Goal: Task Accomplishment & Management: Complete application form

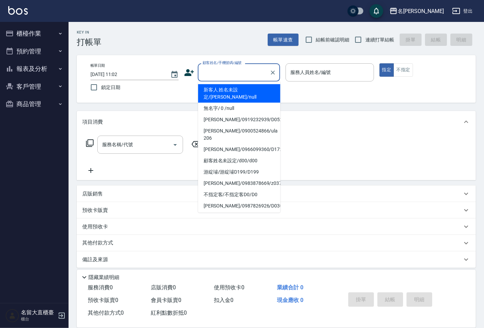
click at [206, 70] on div "顧客姓名/手機號碼/編號 顧客姓名/手機號碼/編號" at bounding box center [239, 72] width 82 height 18
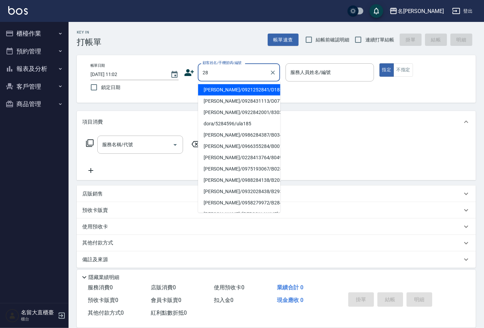
type input "2"
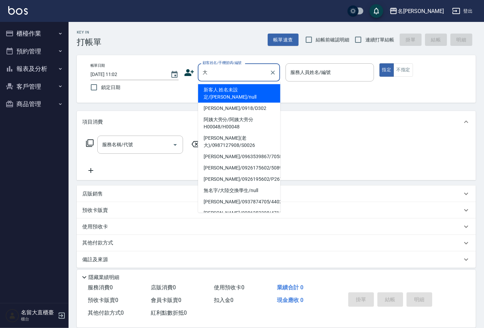
type input "新客人 姓名未設定/[PERSON_NAME]/null"
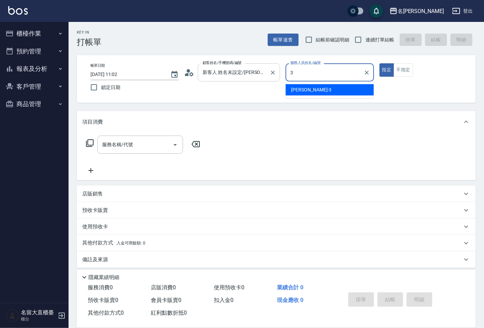
type input "[PERSON_NAME]3"
type button "true"
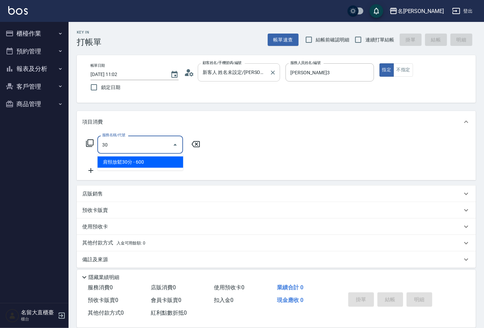
type input "肩頸放鬆30分(700)"
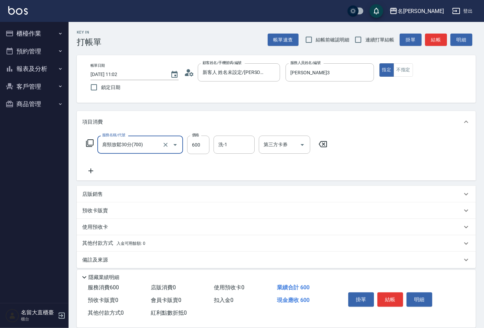
click at [152, 147] on input "肩頸放鬆30分(700)" at bounding box center [130, 145] width 60 height 12
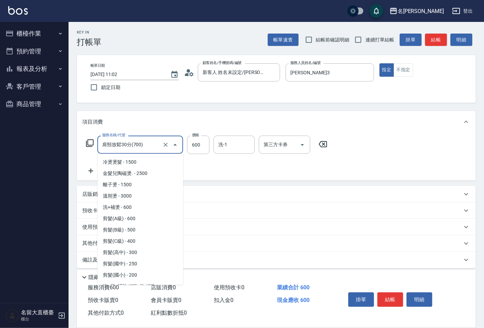
click at [152, 147] on input "肩頸放鬆30分(700)" at bounding box center [130, 145] width 60 height 12
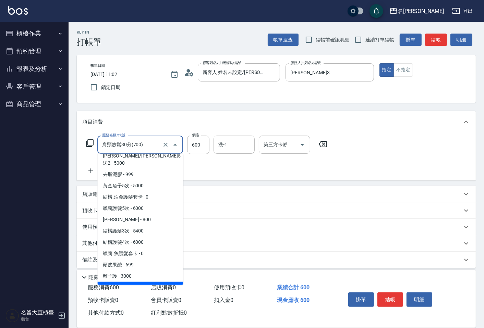
click at [152, 147] on input "肩頸放鬆30分(700)" at bounding box center [130, 145] width 60 height 12
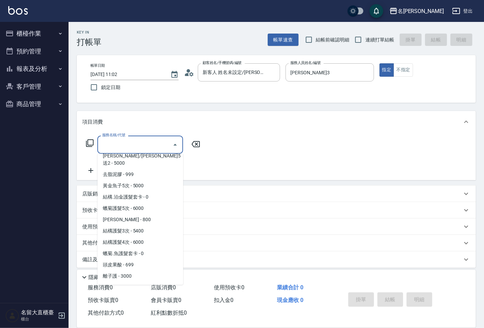
scroll to position [0, 0]
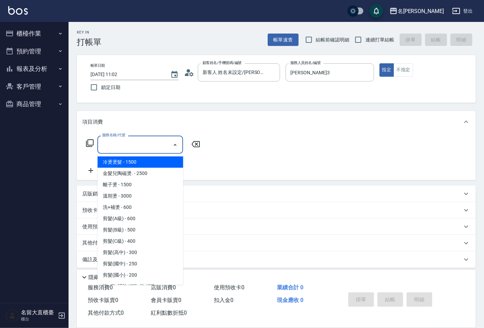
type input "0"
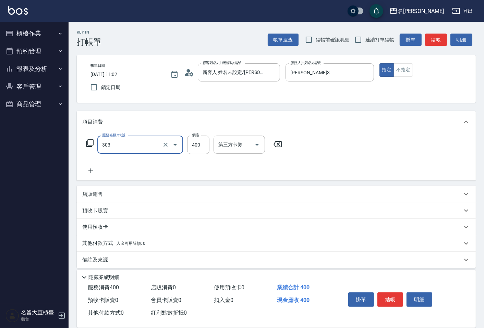
type input "剪髮(C級)(303)"
type input "350"
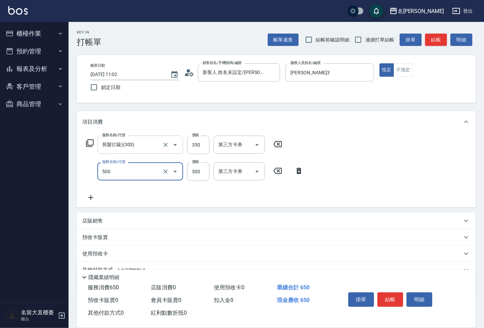
type input "洗髮(500)"
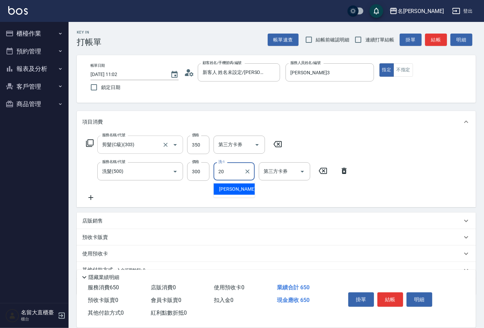
type input "詩雅-20"
click at [361, 39] on input "連續打單結帳" at bounding box center [358, 40] width 14 height 14
checkbox input "true"
click at [440, 36] on button "結帳" at bounding box center [436, 40] width 22 height 13
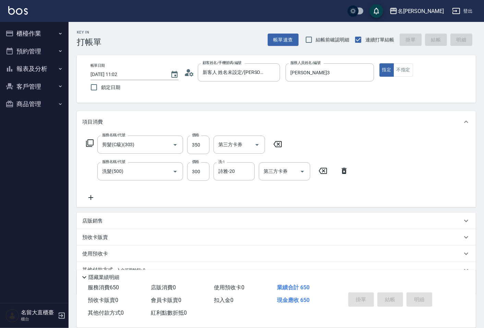
type input "[DATE] 12:05"
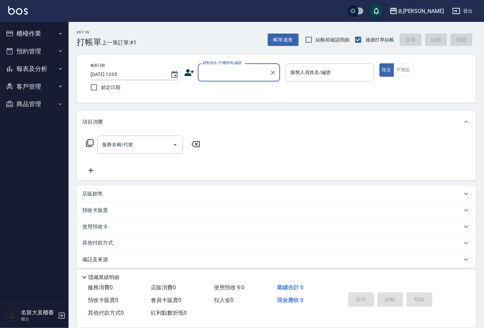
click at [224, 71] on input "顧客姓名/手機號碼/編號" at bounding box center [234, 73] width 66 height 12
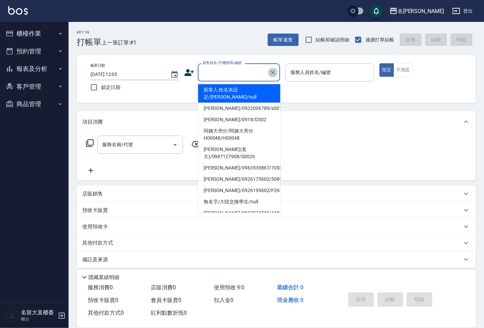
click at [275, 71] on icon "Clear" at bounding box center [272, 72] width 7 height 7
click at [273, 70] on icon "Clear" at bounding box center [272, 72] width 7 height 7
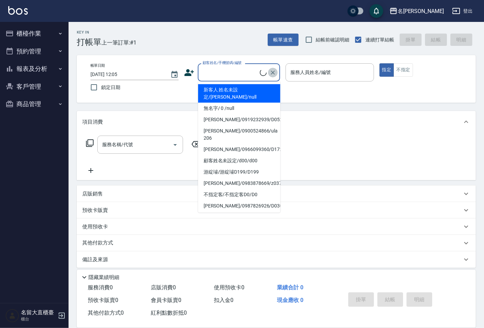
click at [272, 70] on icon "Clear" at bounding box center [272, 72] width 7 height 7
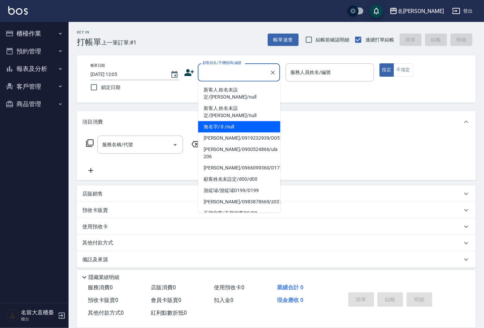
click at [227, 121] on li "無名字/ 0 /null" at bounding box center [239, 126] width 82 height 11
type input "無名字/ 0 /null"
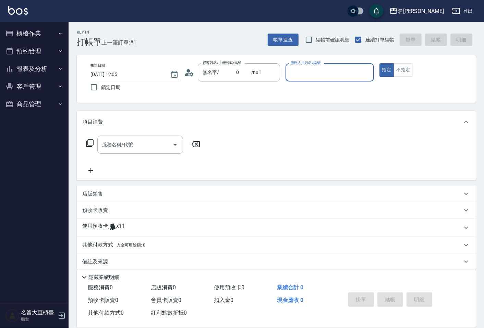
drag, startPoint x: 307, startPoint y: 71, endPoint x: 302, endPoint y: 81, distance: 10.7
click at [307, 71] on input "服務人員姓名/編號" at bounding box center [330, 73] width 82 height 12
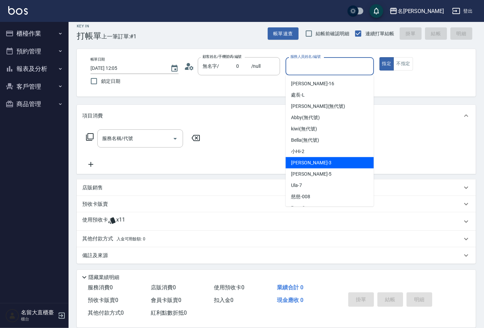
scroll to position [76, 0]
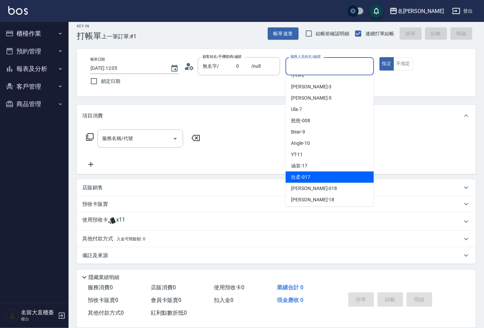
click at [307, 178] on span "欣柔 -017" at bounding box center [300, 177] width 19 height 7
type input "欣柔-017"
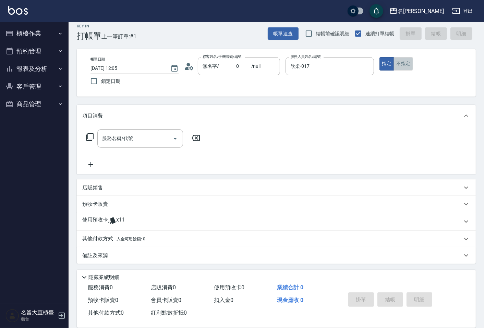
click at [395, 63] on button "不指定" at bounding box center [403, 63] width 19 height 13
click at [107, 136] on input "服務名稱/代號" at bounding box center [134, 139] width 69 height 12
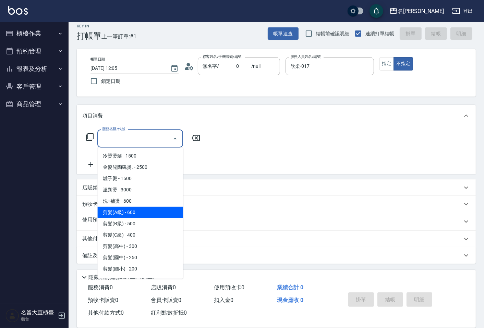
click at [132, 214] on span "剪髮(A級) - 600" at bounding box center [140, 212] width 86 height 11
type input "剪髮(A級)(301)"
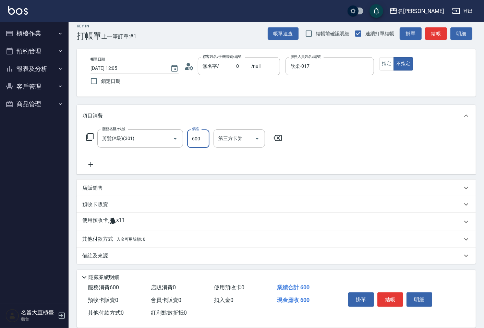
click at [194, 142] on input "600" at bounding box center [198, 139] width 22 height 19
type input "150"
click at [399, 294] on button "結帳" at bounding box center [390, 300] width 26 height 14
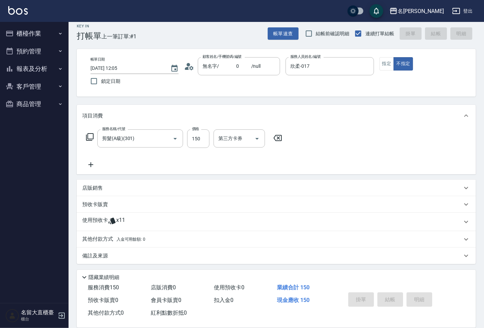
type input "[DATE] 12:12"
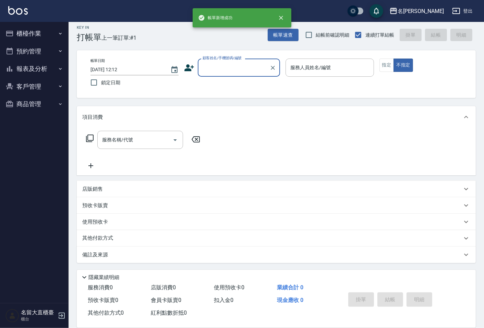
scroll to position [4, 0]
